Goal: Task Accomplishment & Management: Use online tool/utility

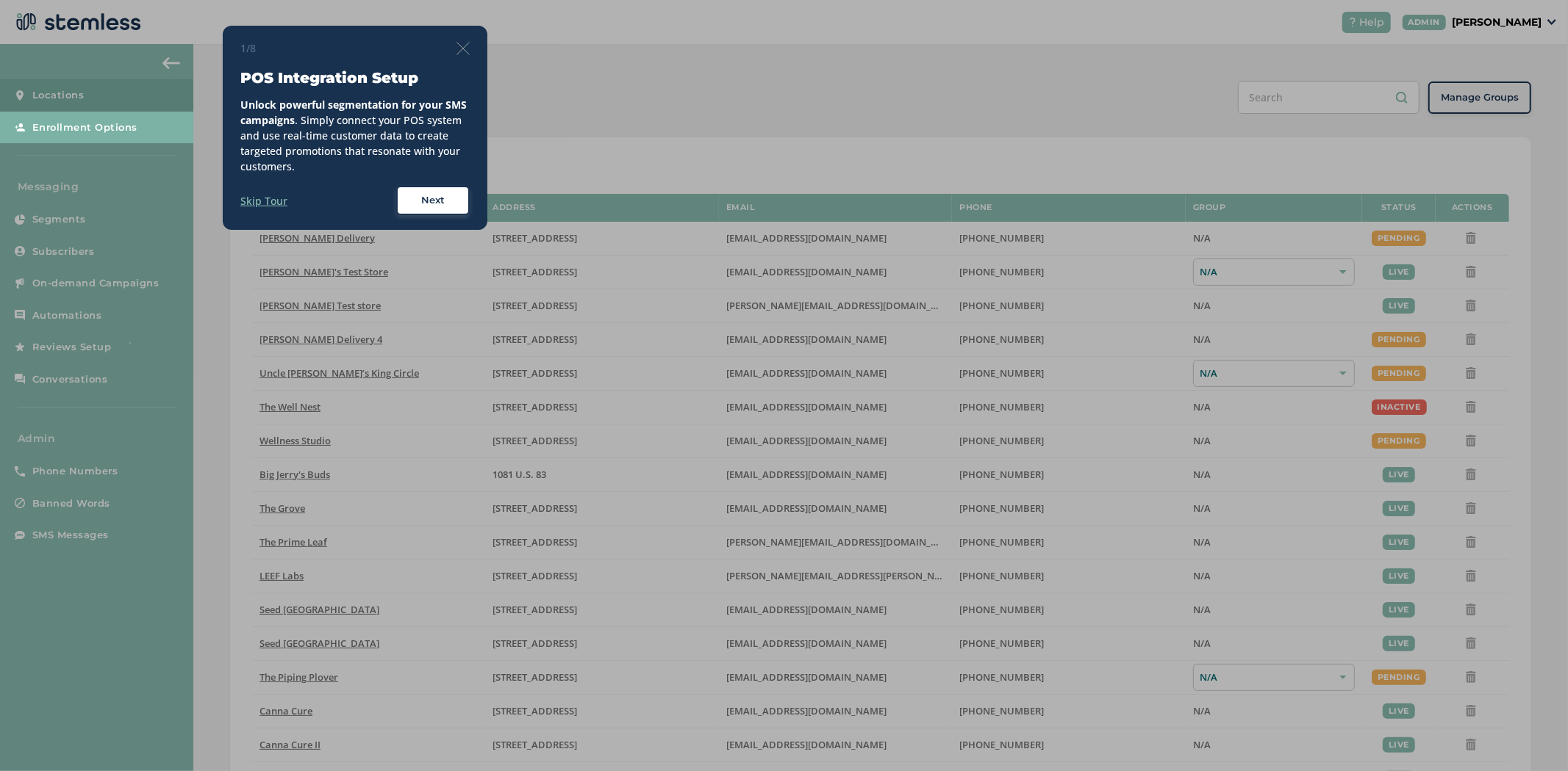
click at [458, 53] on img at bounding box center [462, 48] width 13 height 13
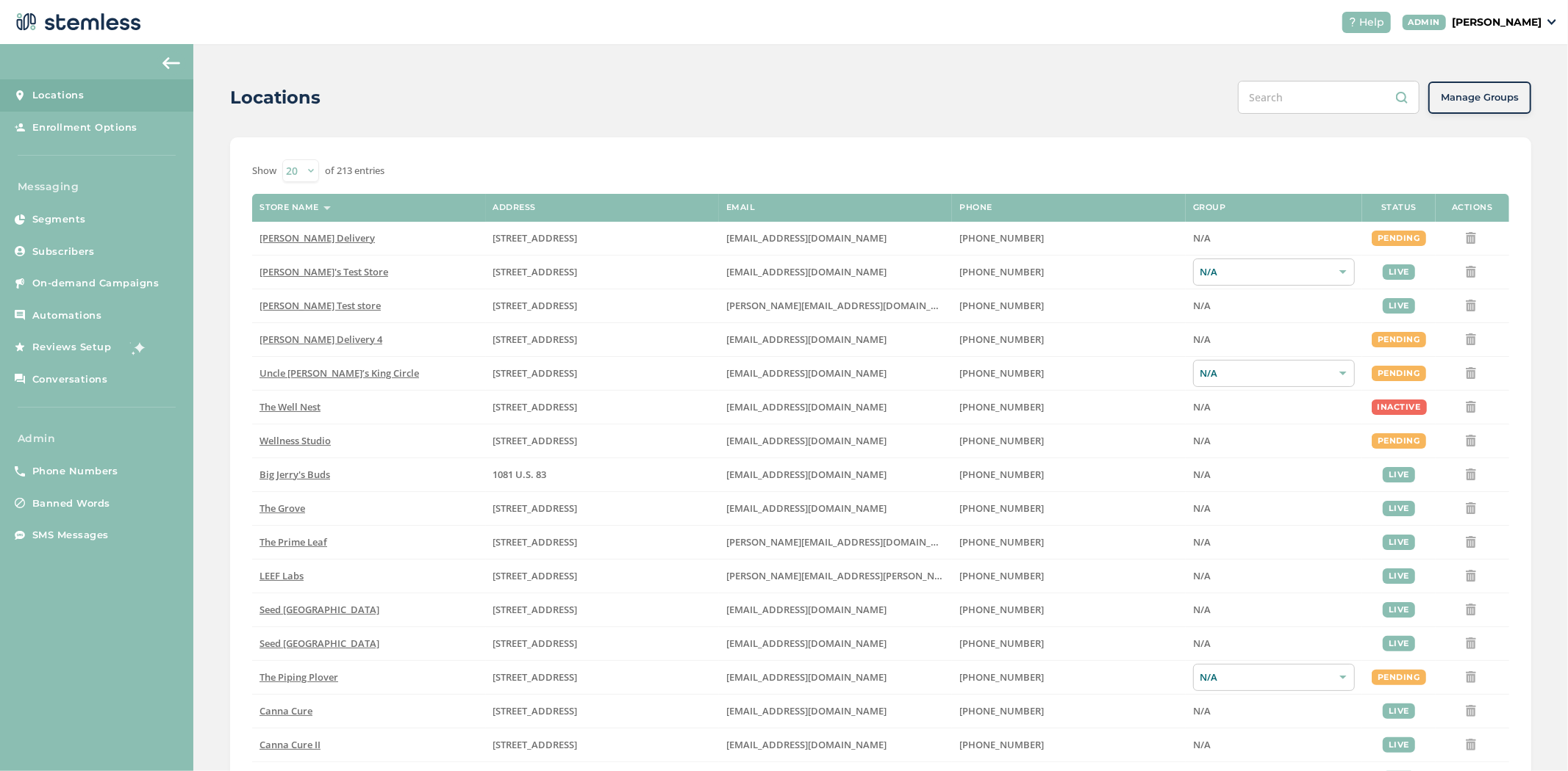
click at [1525, 17] on p "[PERSON_NAME]" at bounding box center [1497, 22] width 90 height 15
click at [1487, 114] on li "Impersonate" at bounding box center [1503, 109] width 72 height 21
click at [1498, 30] on div "Help ADMIN [PERSON_NAME]" at bounding box center [1443, 22] width 226 height 21
click at [1504, 24] on p "[PERSON_NAME]" at bounding box center [1497, 22] width 90 height 15
click at [1485, 101] on span "Impersonate" at bounding box center [1503, 106] width 72 height 14
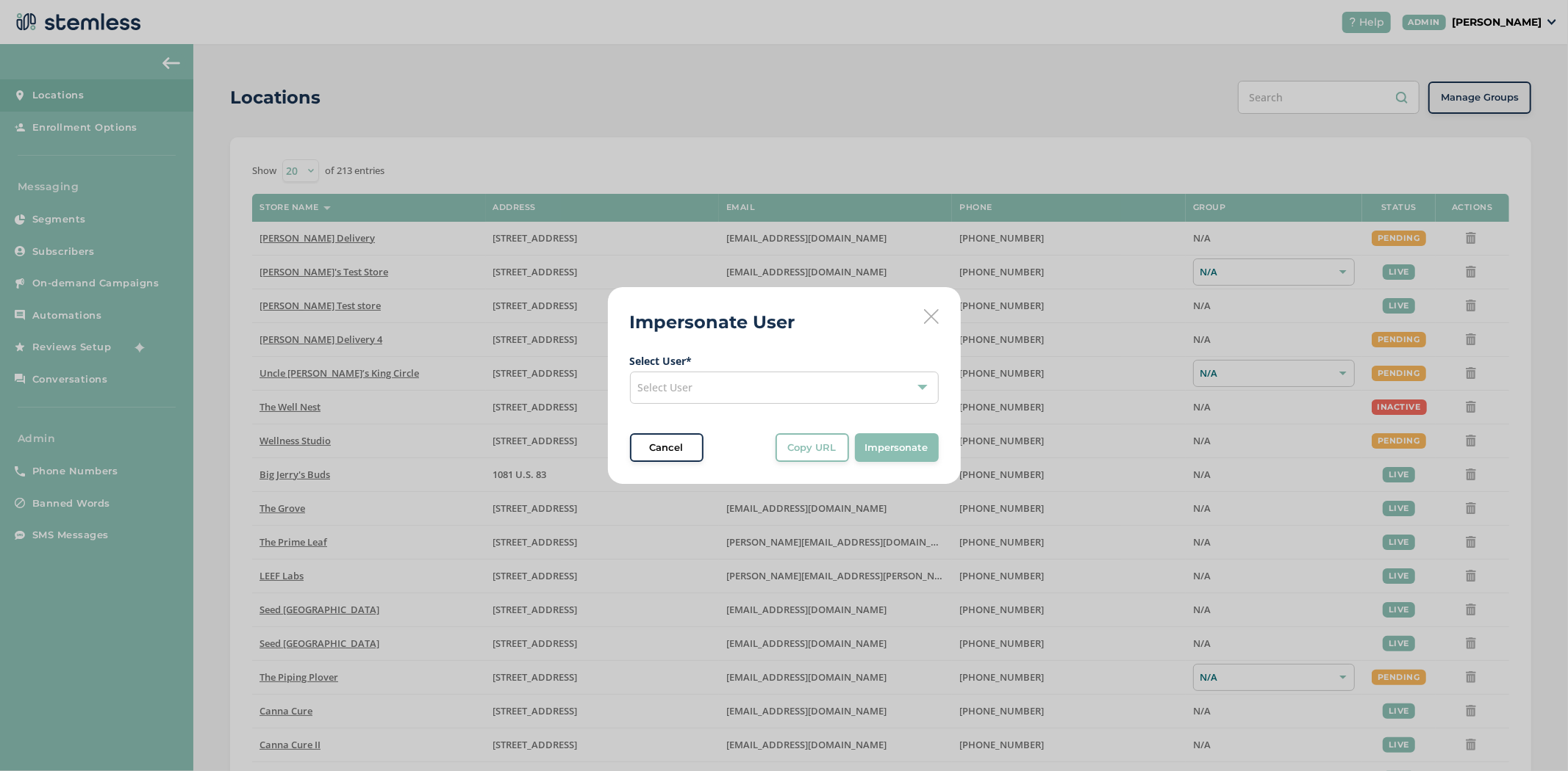
click at [681, 390] on span "Select User" at bounding box center [665, 387] width 55 height 14
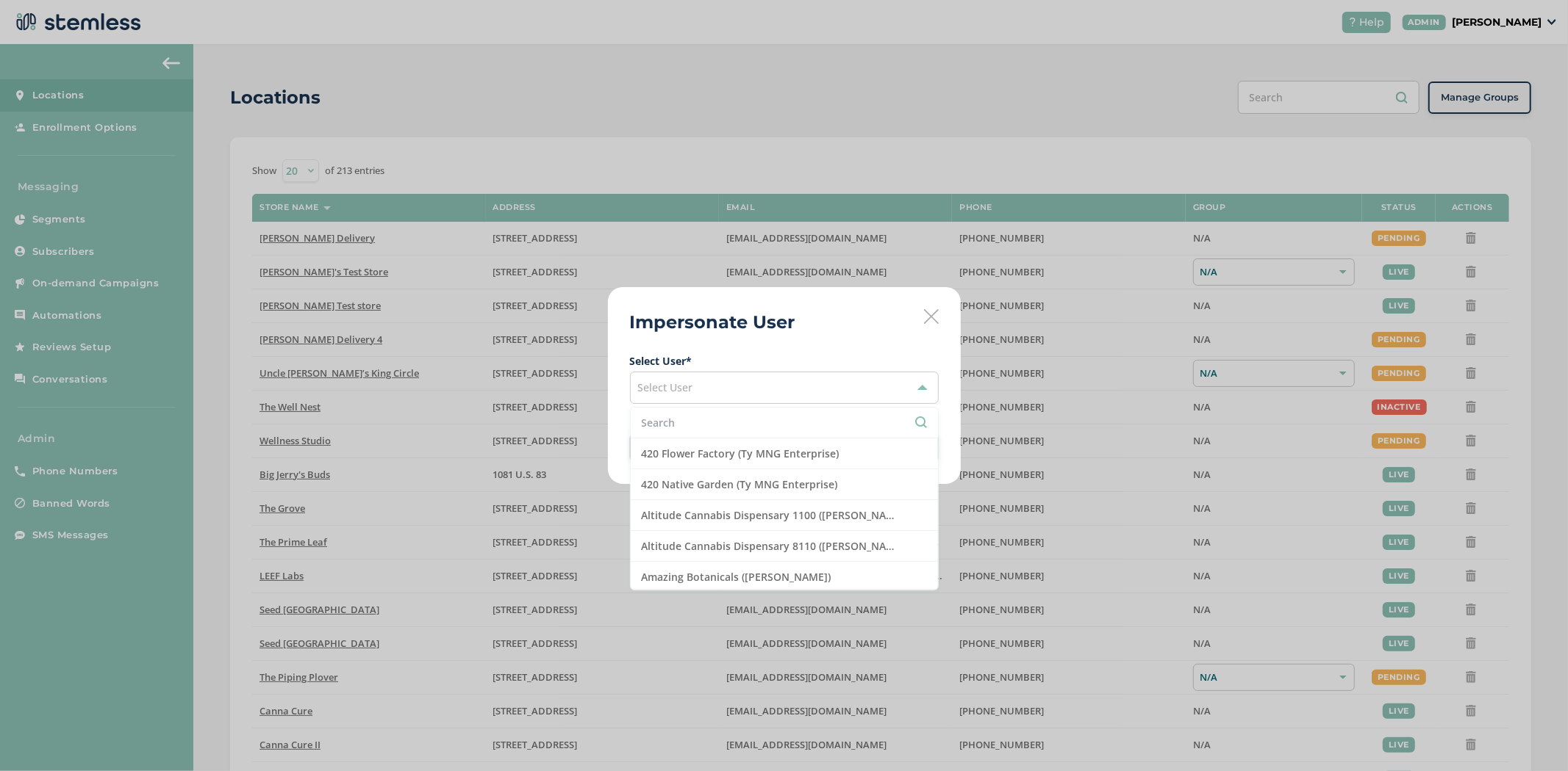
click at [679, 412] on li at bounding box center [784, 423] width 307 height 31
click at [679, 416] on input "text" at bounding box center [784, 422] width 285 height 15
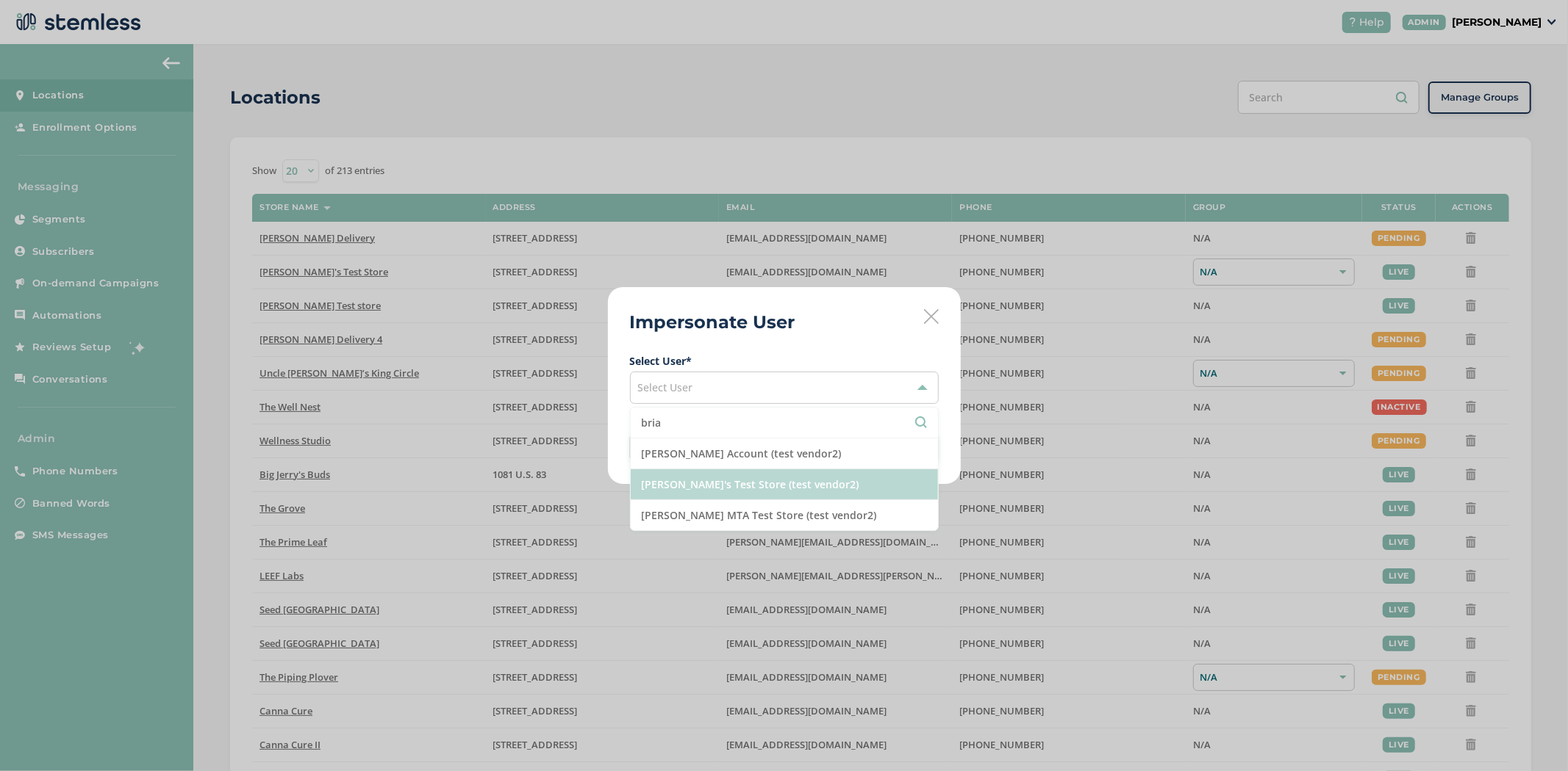
type input "bria"
drag, startPoint x: 693, startPoint y: 487, endPoint x: 788, endPoint y: 495, distance: 95.3
click at [695, 486] on li "[PERSON_NAME]'s Test Store (test vendor2)" at bounding box center [784, 485] width 307 height 31
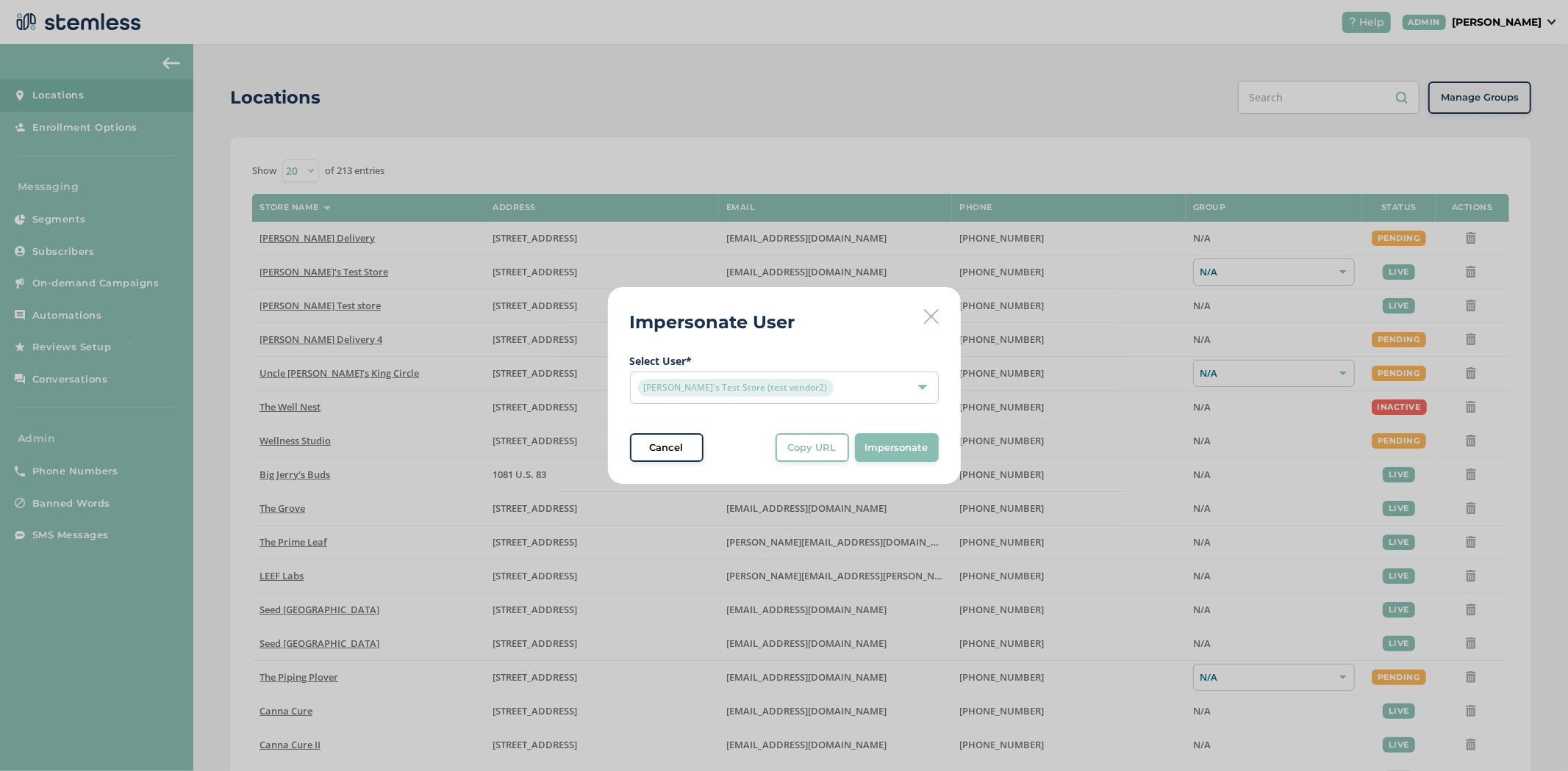
click at [886, 436] on button "Impersonate" at bounding box center [897, 448] width 84 height 30
